Goal: Transaction & Acquisition: Purchase product/service

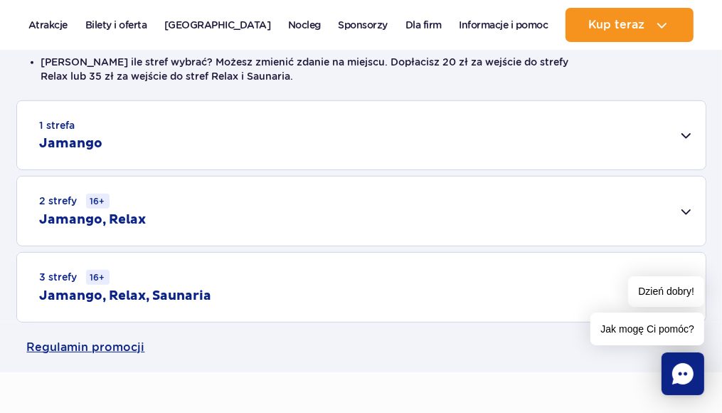
scroll to position [427, 0]
click at [381, 153] on div "1 strefa Jamango" at bounding box center [361, 134] width 689 height 68
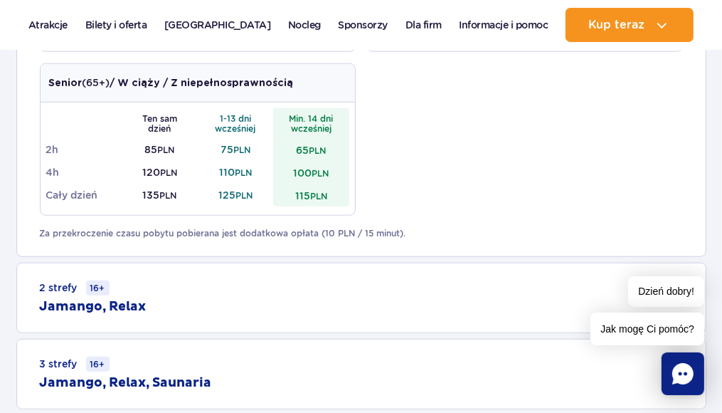
scroll to position [783, 0]
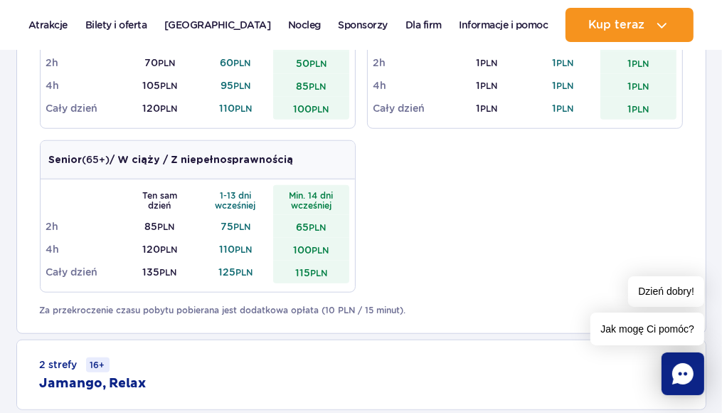
drag, startPoint x: 332, startPoint y: 233, endPoint x: 470, endPoint y: 153, distance: 159.4
click at [470, 153] on div "Dorosły (18 – 65 lat) / Nastolatek (16 – 18 lat) Ten sam dzień 1-13 dni wcześni…" at bounding box center [361, 58] width 643 height 491
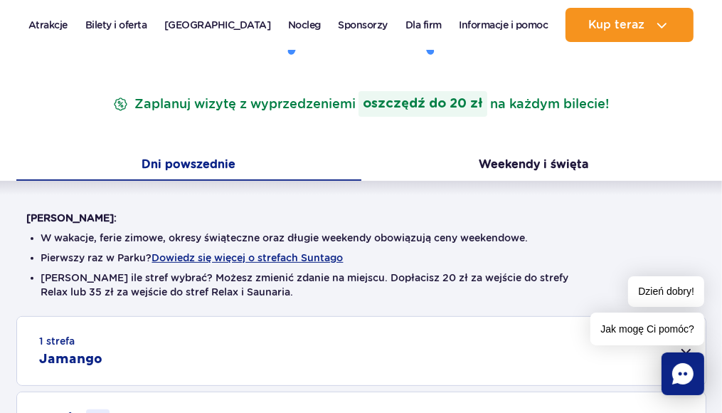
scroll to position [285, 0]
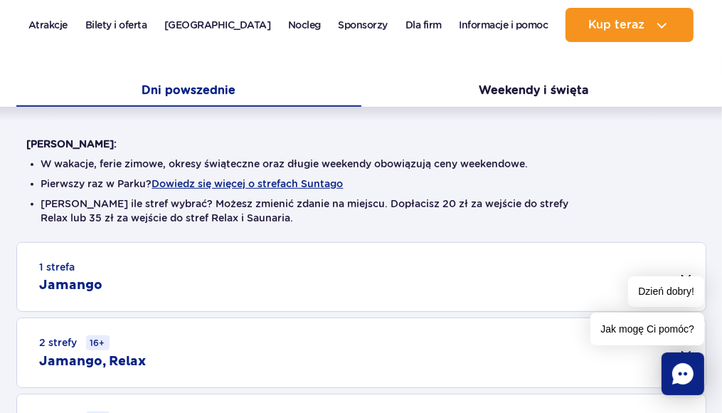
click at [295, 270] on div "1 strefa Jamango" at bounding box center [361, 277] width 689 height 68
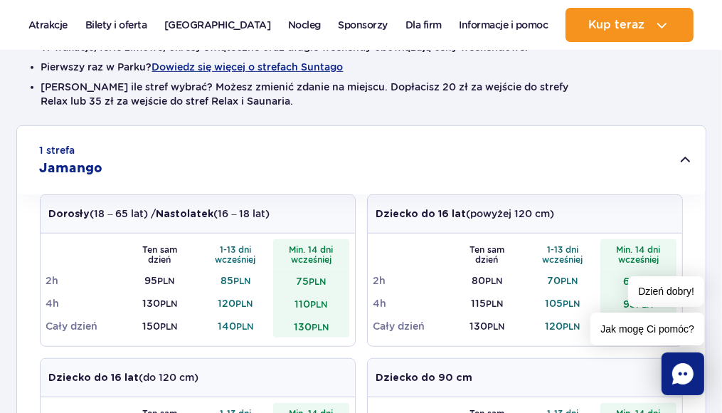
scroll to position [356, 0]
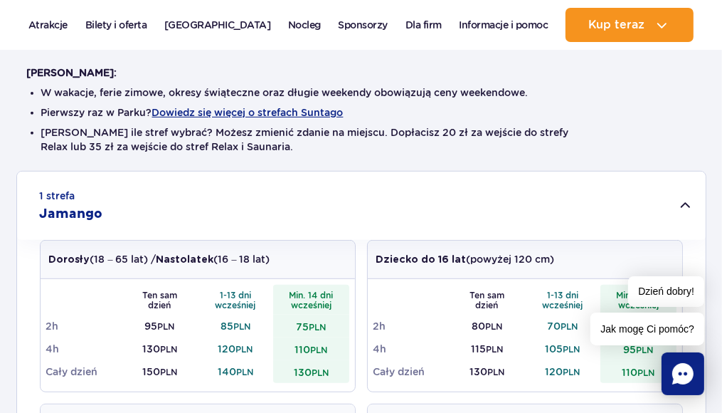
click at [324, 230] on div "1 strefa Jamango" at bounding box center [361, 205] width 689 height 68
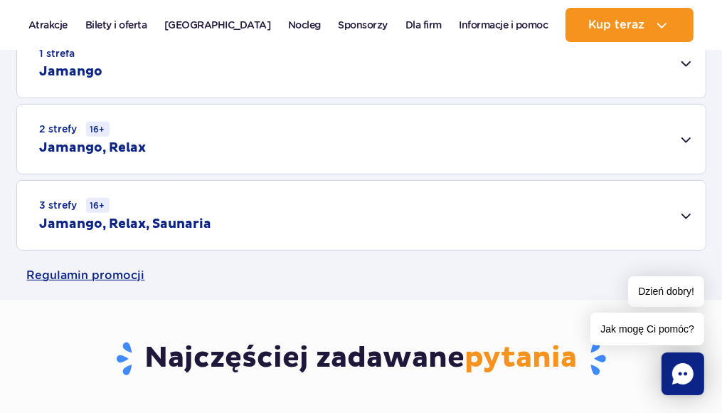
scroll to position [427, 0]
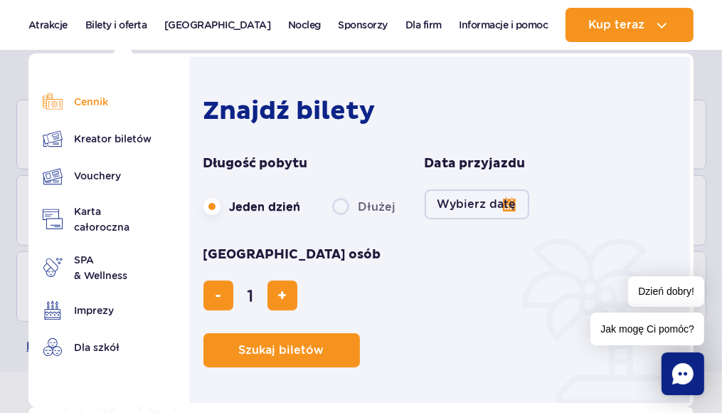
click at [127, 102] on link "Cennik" at bounding box center [98, 102] width 111 height 20
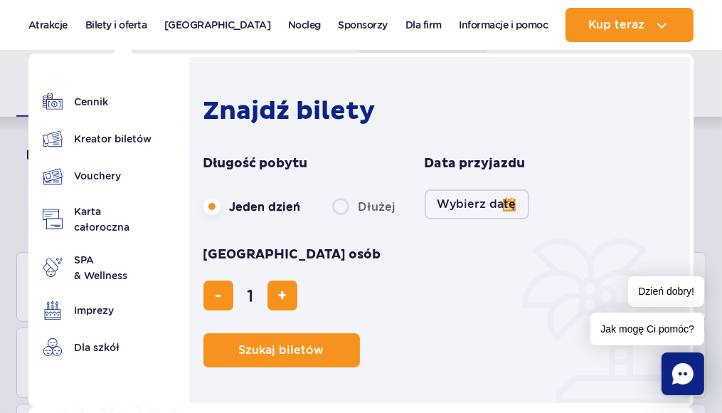
scroll to position [285, 0]
click at [287, 295] on span "dodaj bilet" at bounding box center [281, 295] width 9 height 0
type input "3"
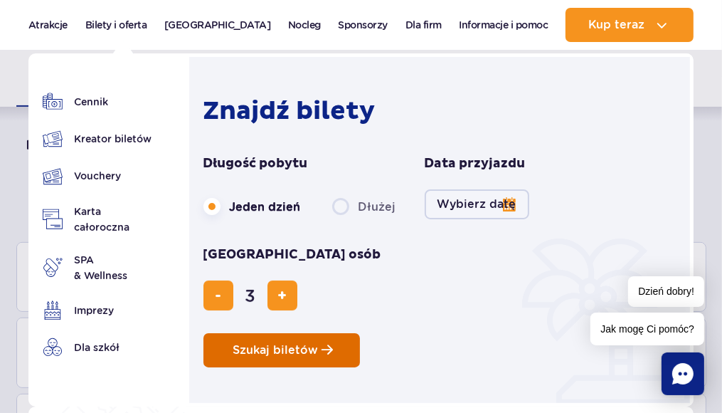
click at [292, 333] on button "Szukaj biletów" at bounding box center [281, 350] width 157 height 34
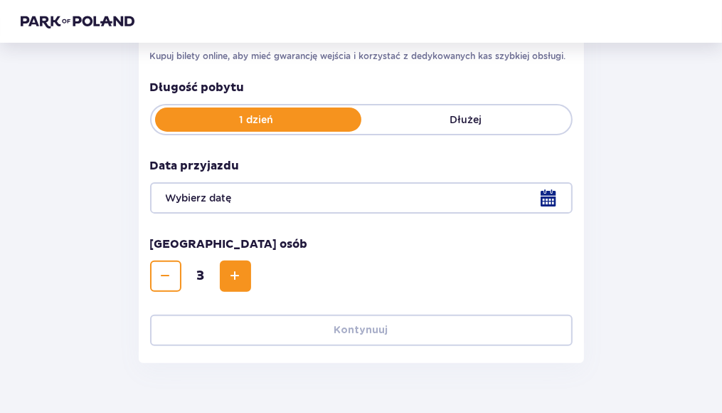
scroll to position [273, 0]
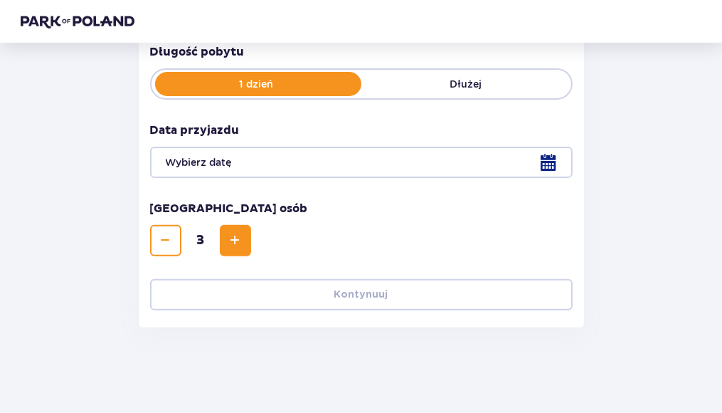
click at [494, 158] on div at bounding box center [361, 162] width 423 height 31
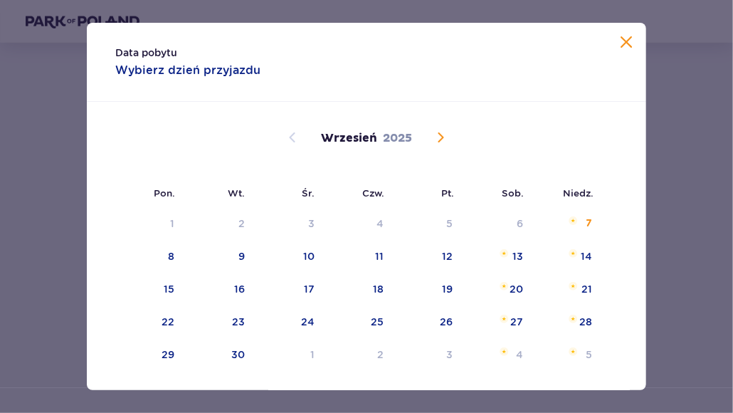
drag, startPoint x: 600, startPoint y: 89, endPoint x: 604, endPoint y: 99, distance: 10.6
click at [603, 95] on div "Data pobytu Wybierz dzień przyjazdu" at bounding box center [366, 62] width 559 height 79
click at [580, 220] on div "7" at bounding box center [567, 223] width 69 height 31
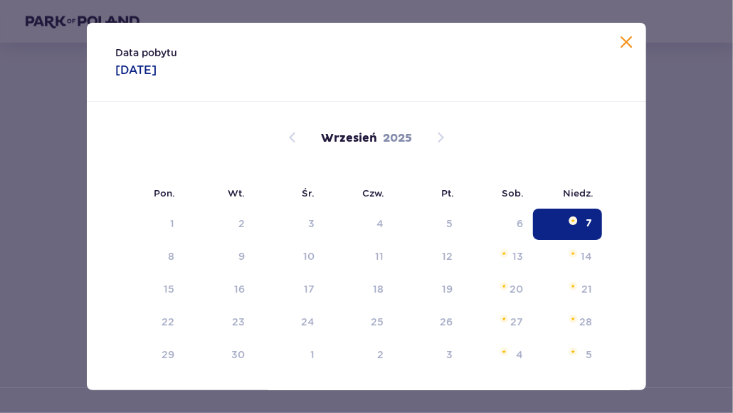
type input "[DATE]"
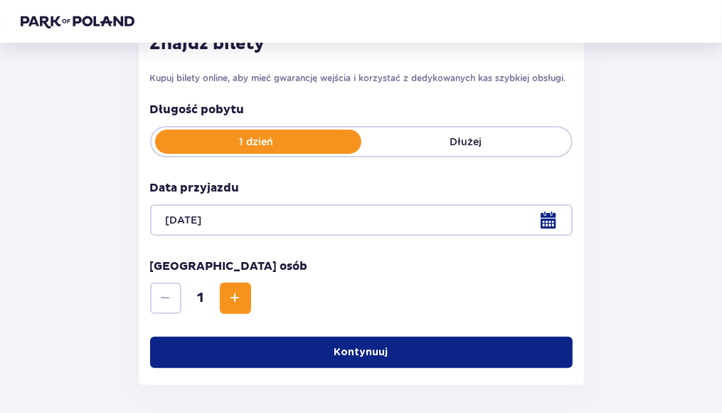
scroll to position [215, 0]
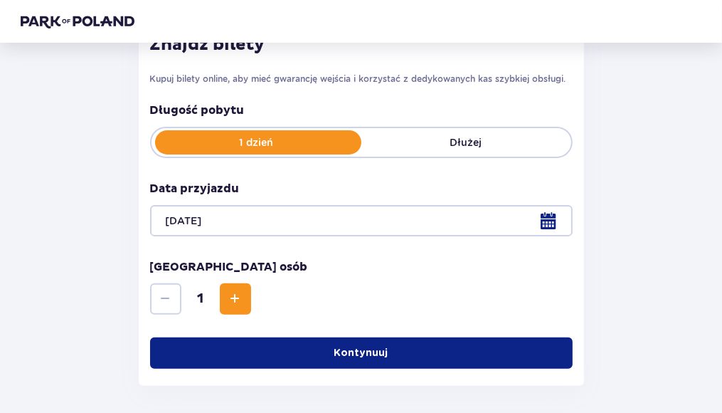
click at [418, 340] on button "Kontynuuj" at bounding box center [361, 352] width 423 height 31
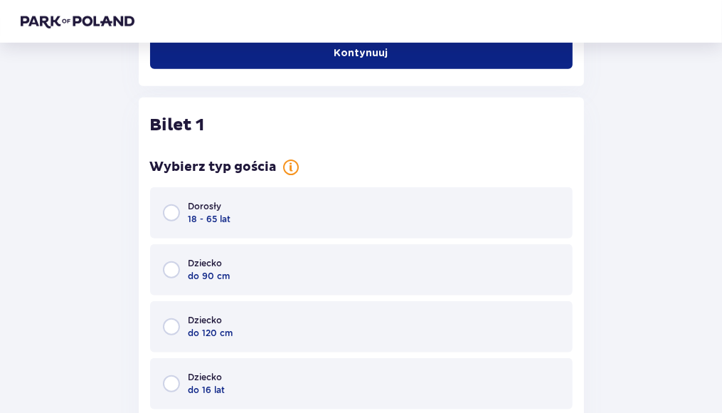
scroll to position [558, 0]
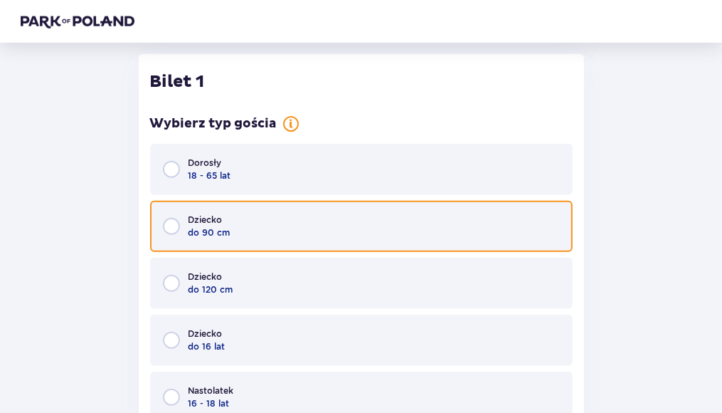
click at [176, 226] on input "radio" at bounding box center [171, 226] width 17 height 17
radio input "true"
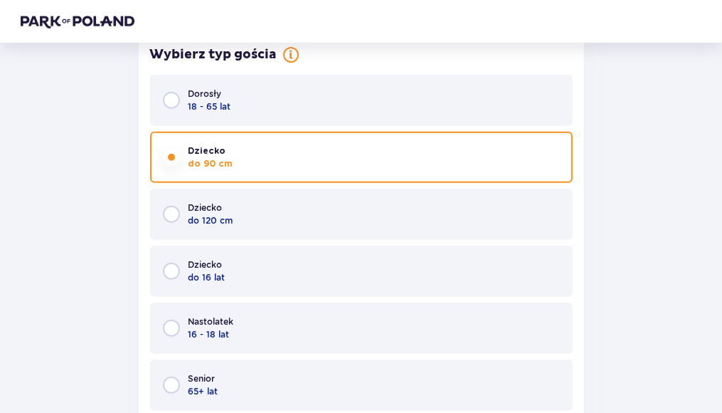
scroll to position [602, 0]
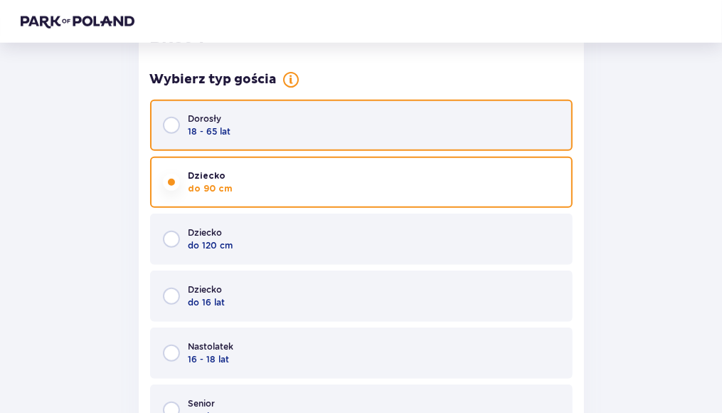
click at [169, 120] on input "radio" at bounding box center [171, 125] width 17 height 17
radio input "true"
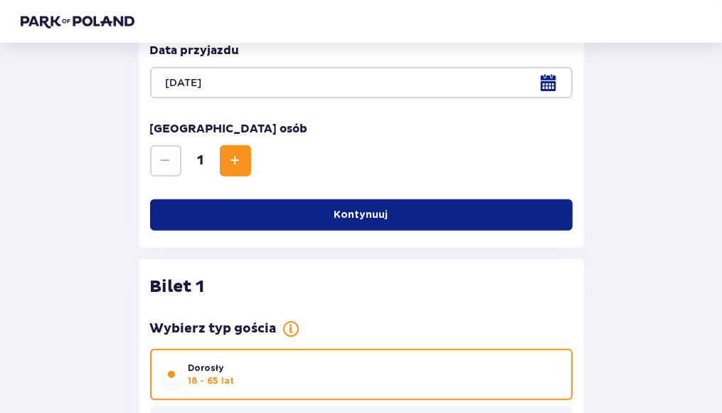
scroll to position [337, 0]
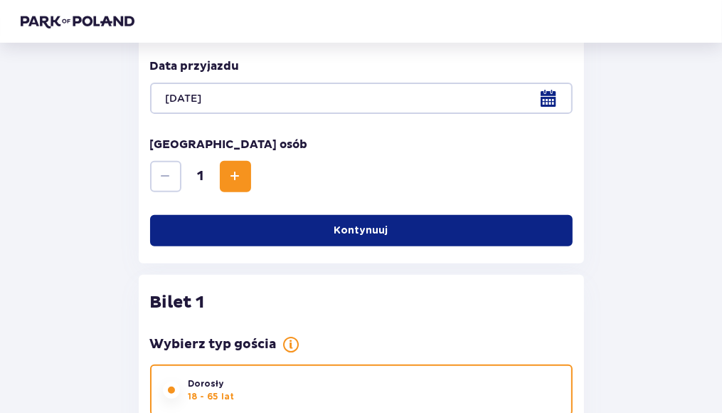
click at [225, 171] on button "Increase" at bounding box center [235, 176] width 31 height 31
click at [225, 171] on div "Znajdź bilety Kupuj bilety online, aby mieć gwarancję wejścia i korzystać z ded…" at bounding box center [361, 79] width 445 height 369
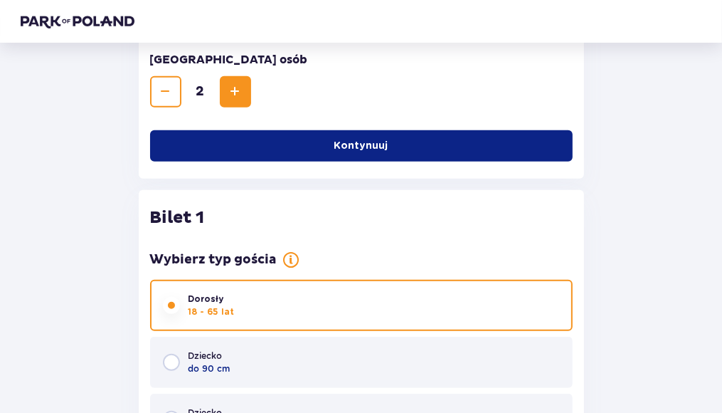
scroll to position [344, 0]
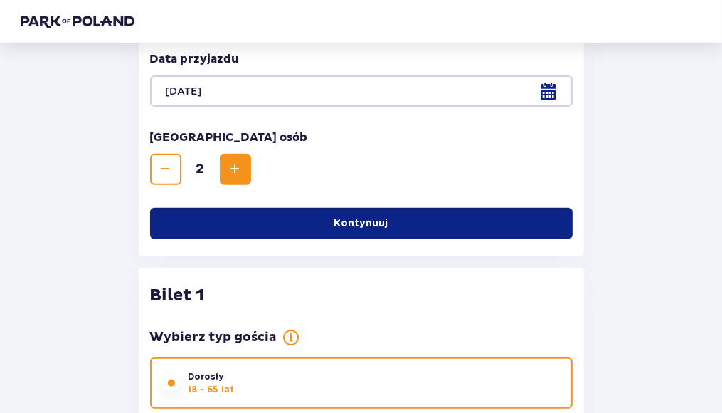
drag, startPoint x: 242, startPoint y: 181, endPoint x: 218, endPoint y: 162, distance: 31.3
click at [218, 162] on div "2" at bounding box center [200, 169] width 101 height 31
drag, startPoint x: 218, startPoint y: 162, endPoint x: 232, endPoint y: 167, distance: 15.3
click at [232, 167] on span "Increase" at bounding box center [235, 169] width 17 height 17
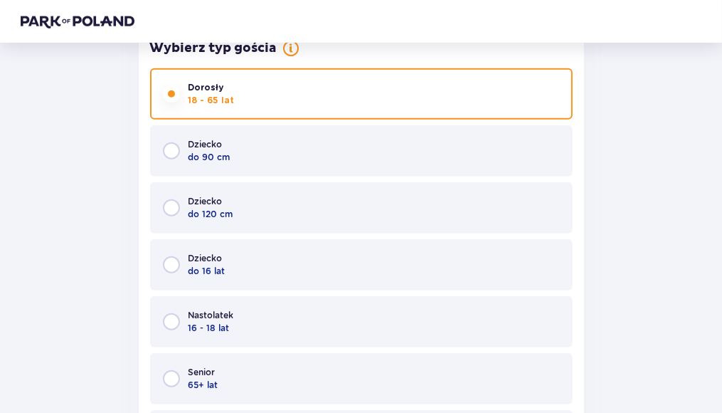
scroll to position [771, 0]
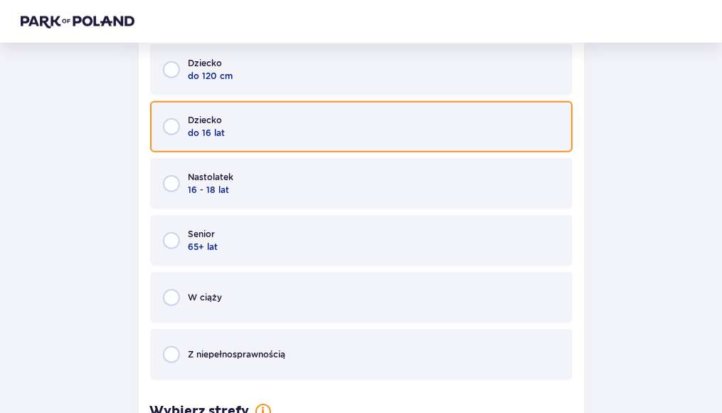
click at [170, 132] on input "radio" at bounding box center [171, 126] width 17 height 17
radio input "true"
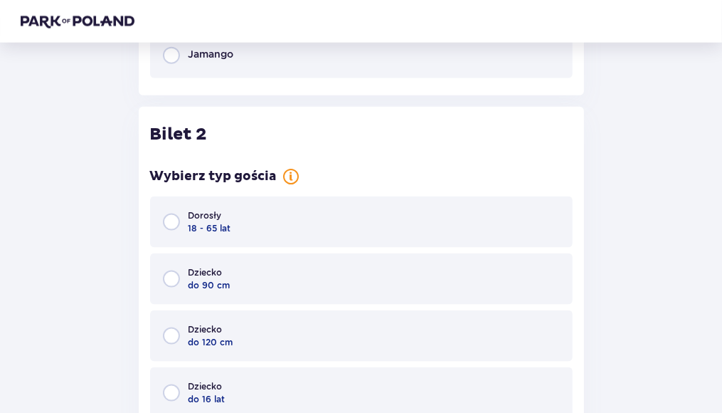
scroll to position [1262, 0]
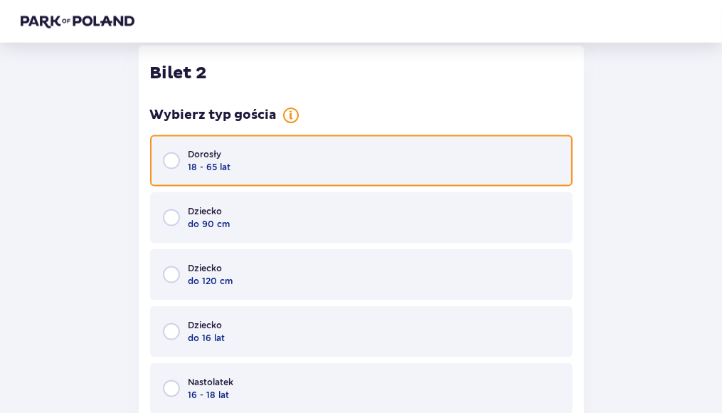
click at [173, 152] on input "radio" at bounding box center [171, 160] width 17 height 17
radio input "true"
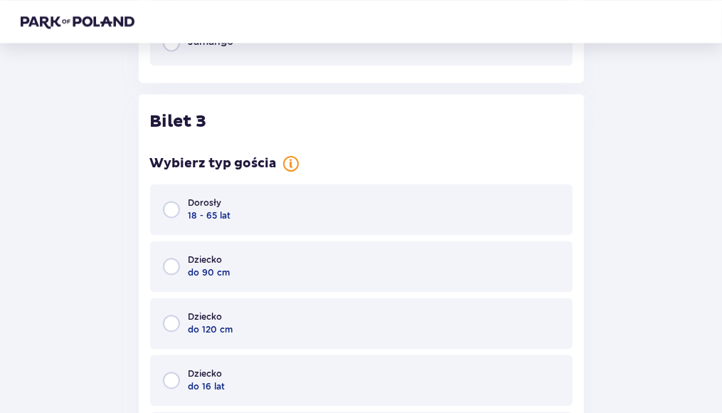
scroll to position [2029, 0]
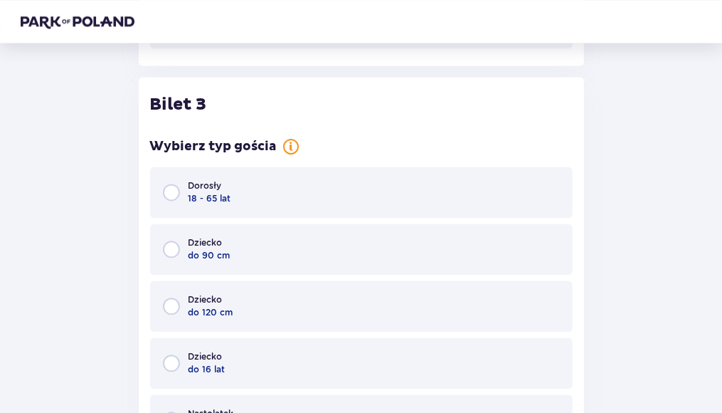
click at [179, 245] on div "Dziecko do 90 cm" at bounding box center [361, 248] width 423 height 51
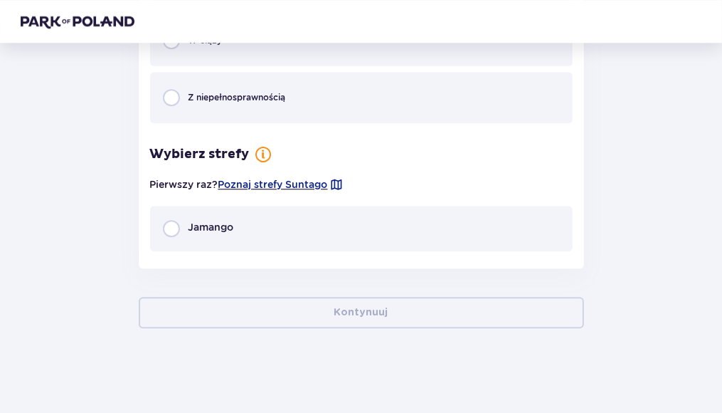
scroll to position [2523, 0]
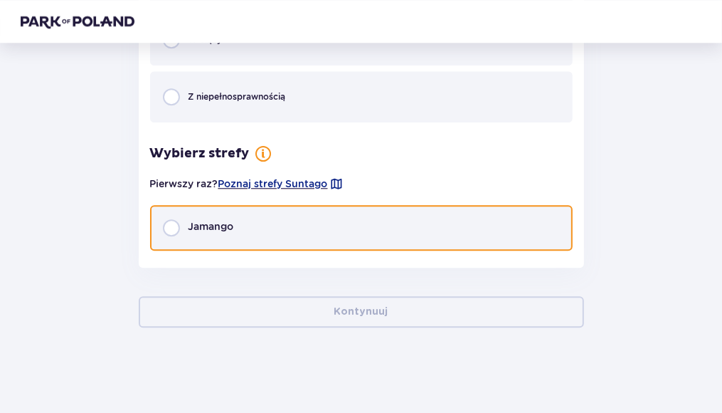
click at [174, 224] on input "radio" at bounding box center [171, 227] width 17 height 17
radio input "true"
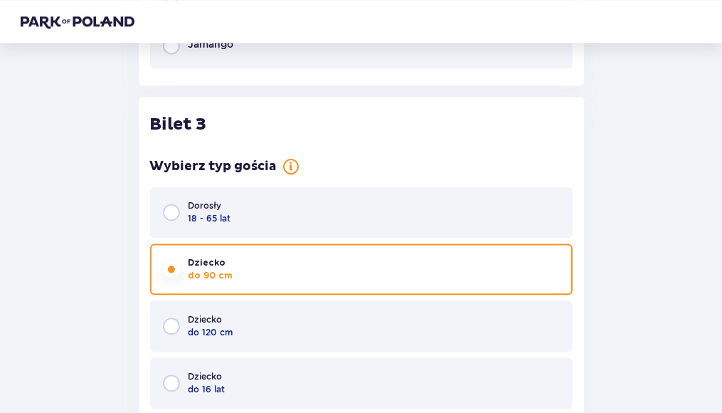
scroll to position [1888, 0]
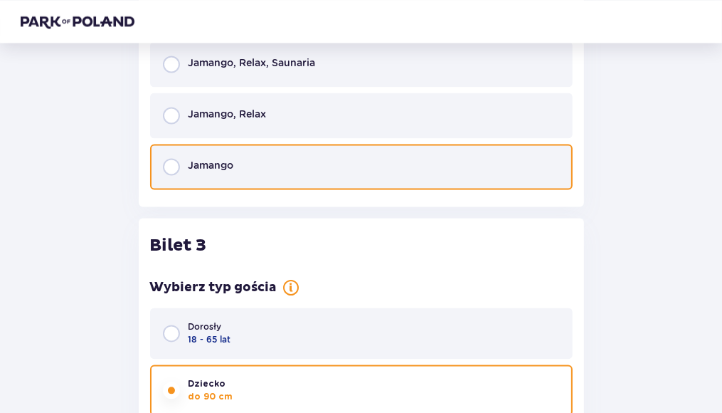
click at [174, 164] on input "radio" at bounding box center [171, 166] width 17 height 17
radio input "true"
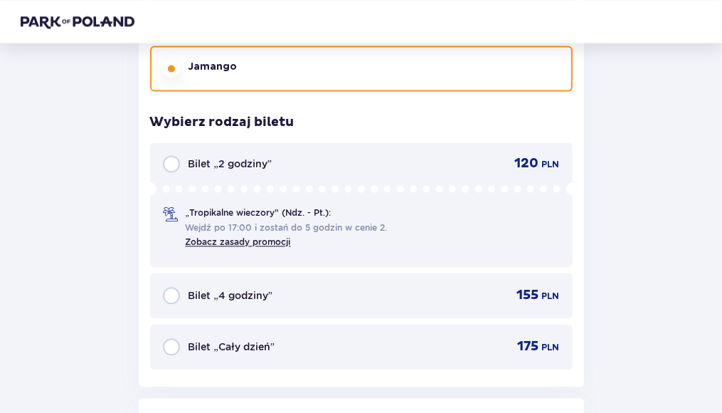
scroll to position [1904, 0]
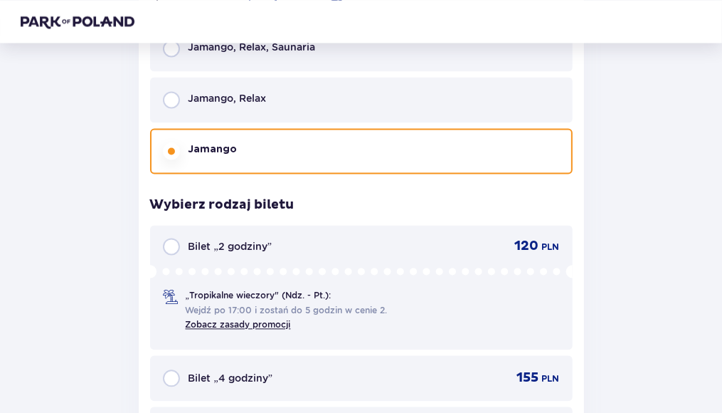
click at [226, 241] on p "Bilet „2 godziny”" at bounding box center [230, 246] width 83 height 14
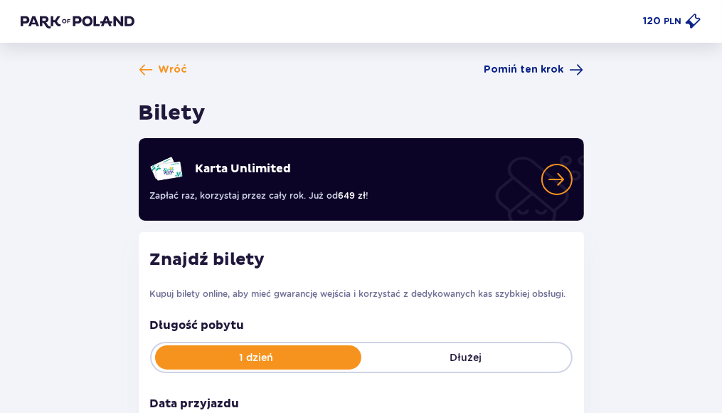
scroll to position [71, 0]
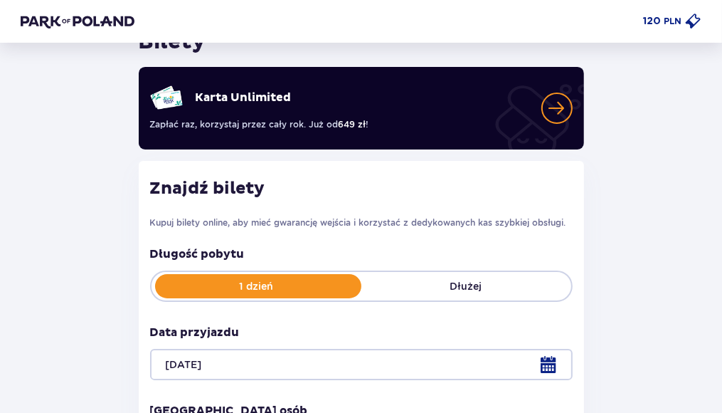
click at [425, 283] on p "Dłużej" at bounding box center [466, 286] width 210 height 14
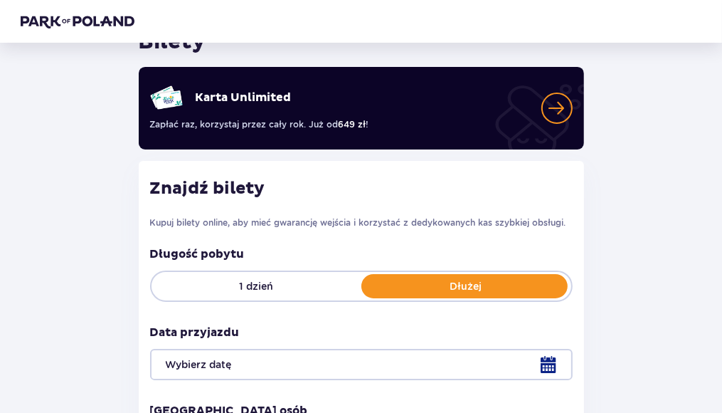
click at [238, 278] on div "1 dzień Dłużej" at bounding box center [361, 285] width 423 height 31
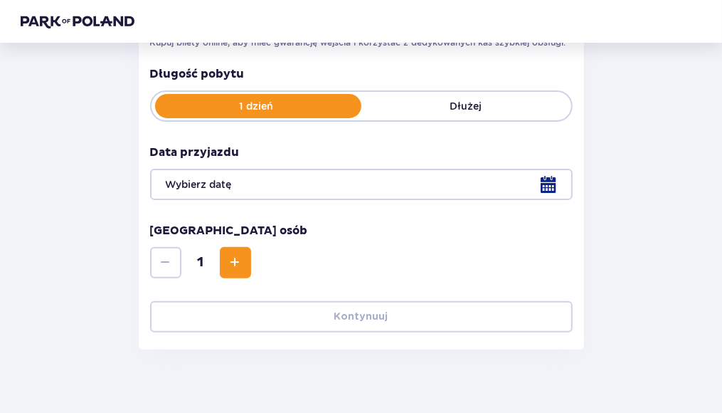
scroll to position [273, 0]
